Goal: Transaction & Acquisition: Purchase product/service

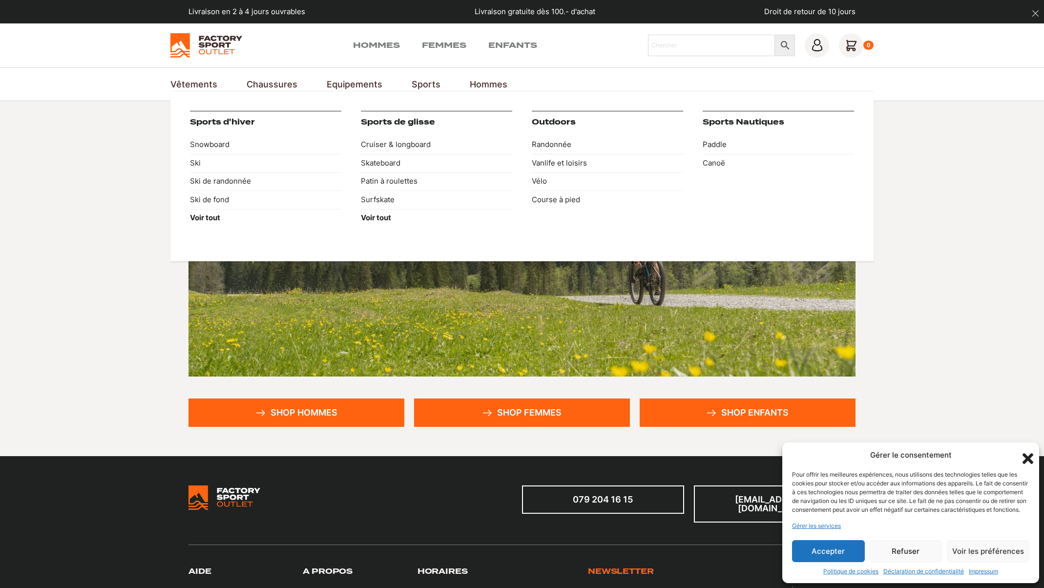
click at [426, 83] on link "Sports" at bounding box center [426, 84] width 29 height 13
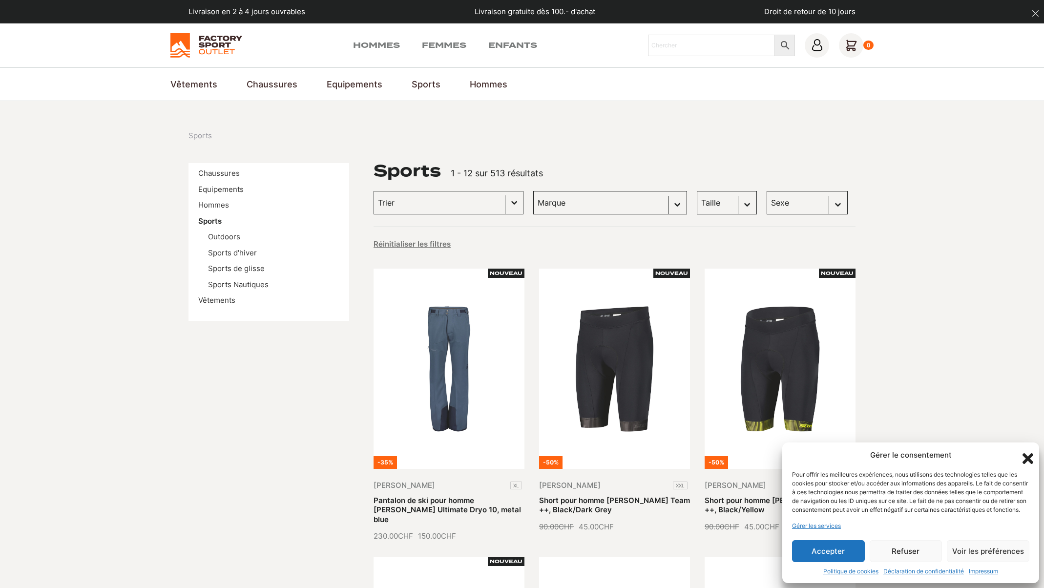
click at [1025, 450] on icon "Fermer la boîte de dialogue" at bounding box center [1027, 458] width 17 height 17
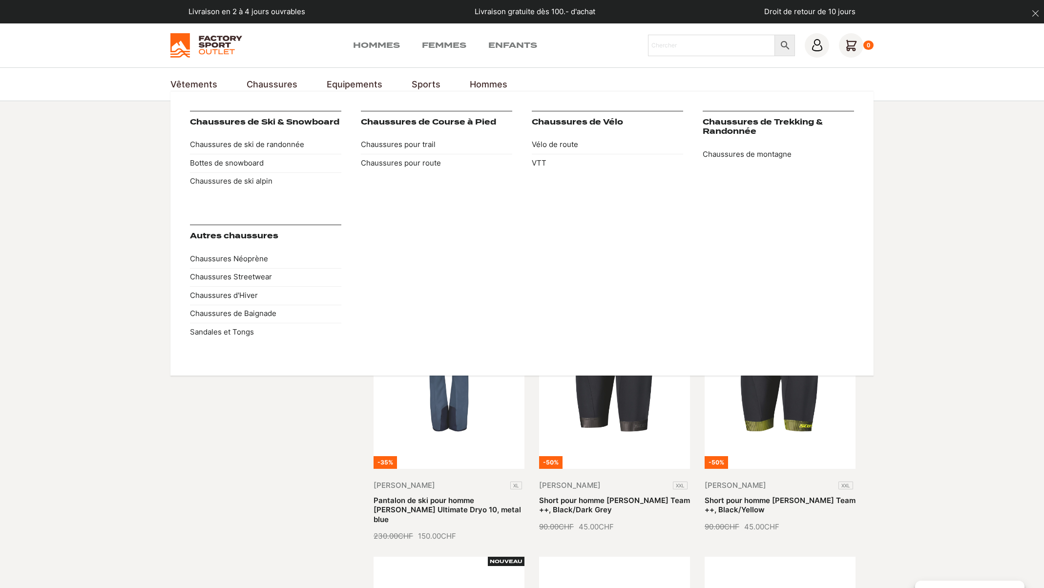
click at [262, 83] on link "Chaussures" at bounding box center [272, 84] width 51 height 13
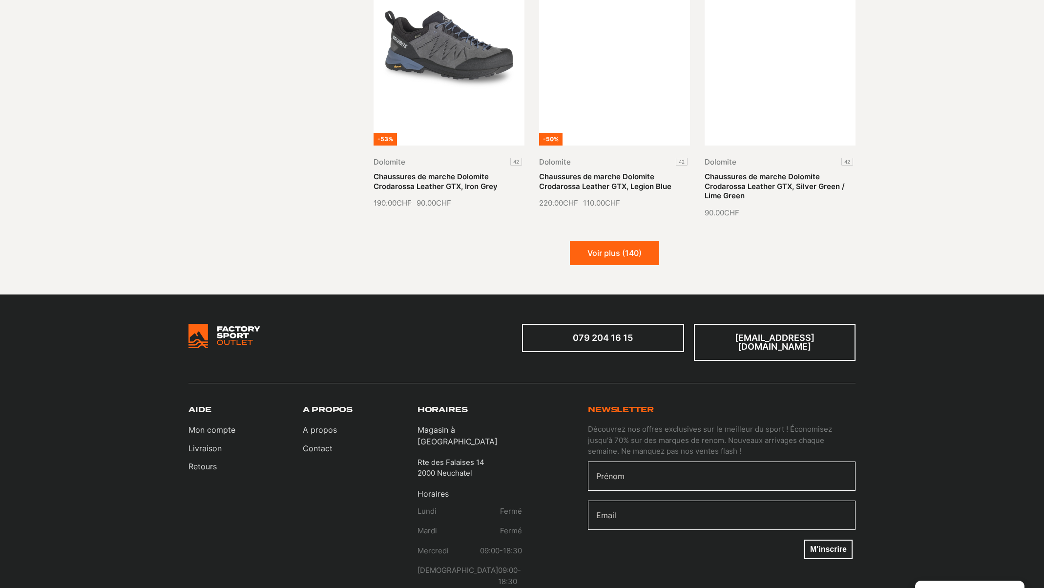
scroll to position [1305, 0]
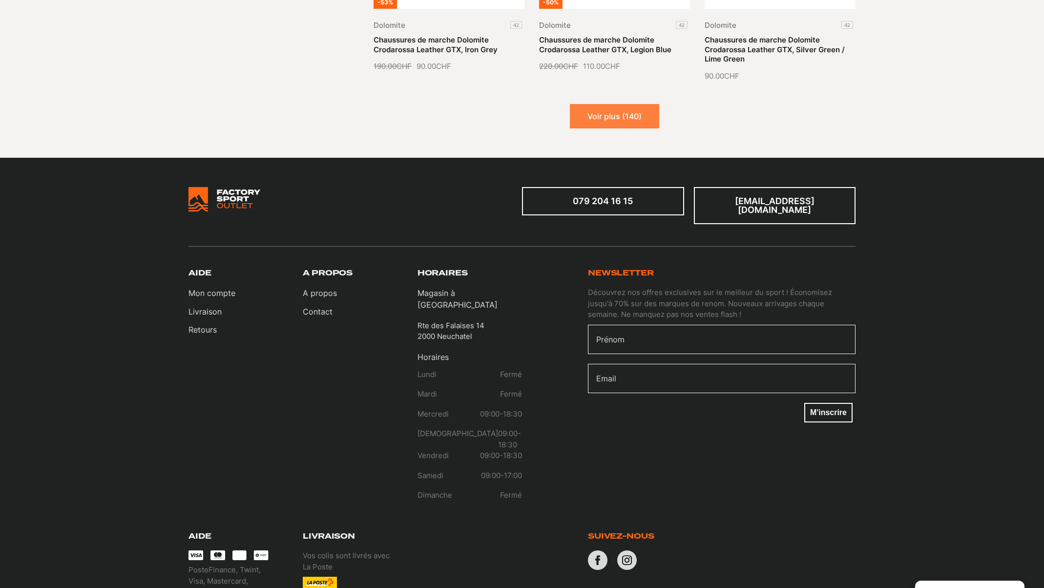
click at [606, 108] on button "Voir plus (140)" at bounding box center [614, 116] width 89 height 24
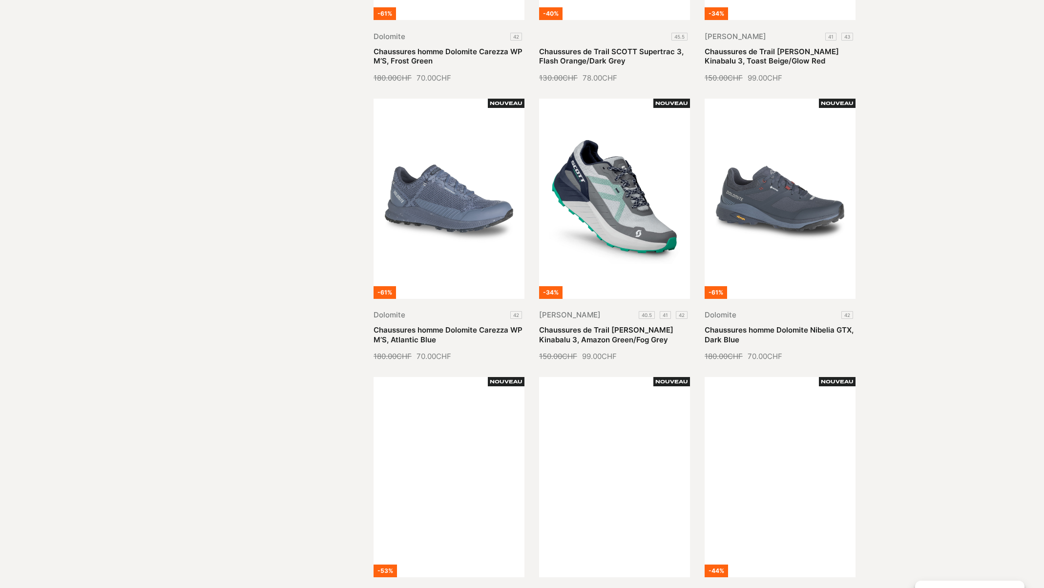
scroll to position [0, 0]
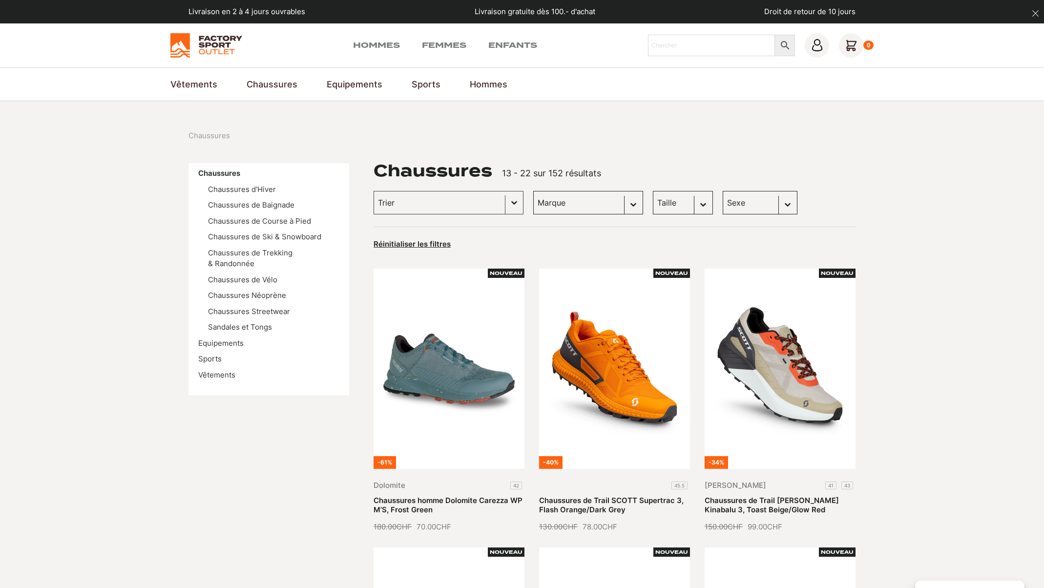
click at [601, 201] on select "Marque Scott (43) Dolomite (28) Kayland (25) Vans (22) DakarShoes (3) Globe Ska…" at bounding box center [588, 202] width 110 height 23
